Goal: Find specific page/section: Find specific page/section

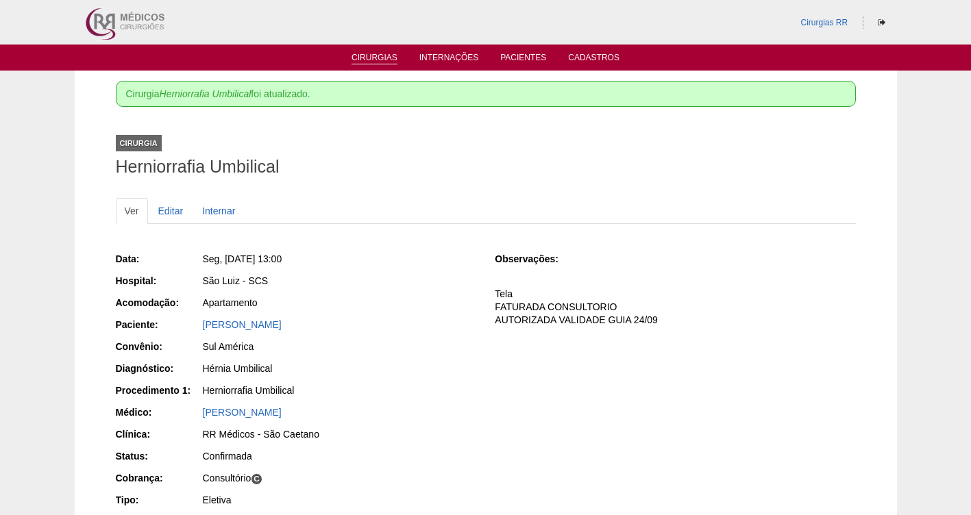
click at [367, 55] on link "Cirurgias" at bounding box center [375, 59] width 46 height 12
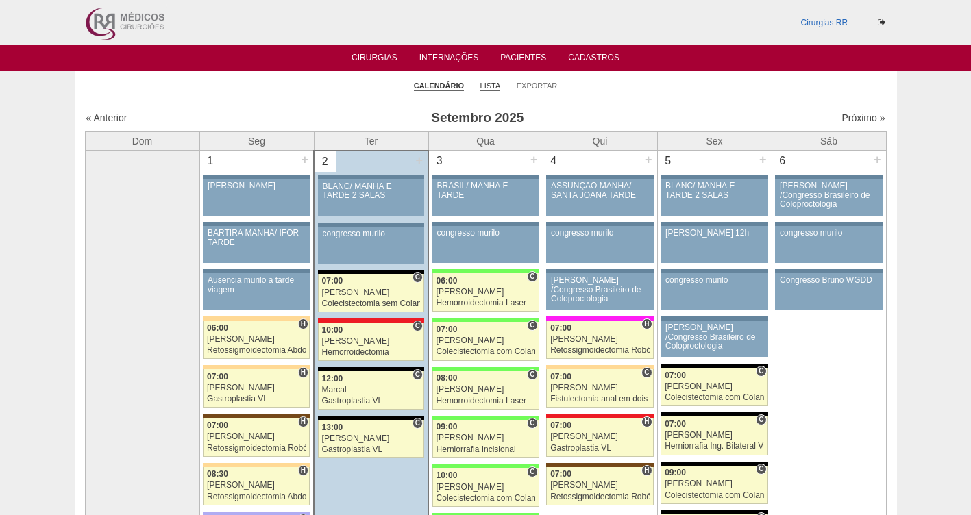
click at [489, 84] on link "Lista" at bounding box center [490, 86] width 21 height 10
